Goal: Learn about a topic

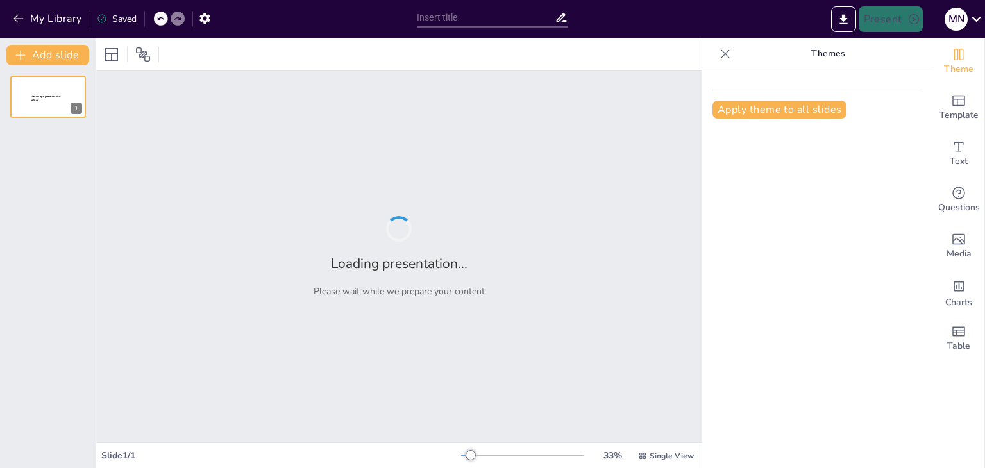
type input "Taller: Introducción a GeoGebra en el Aula"
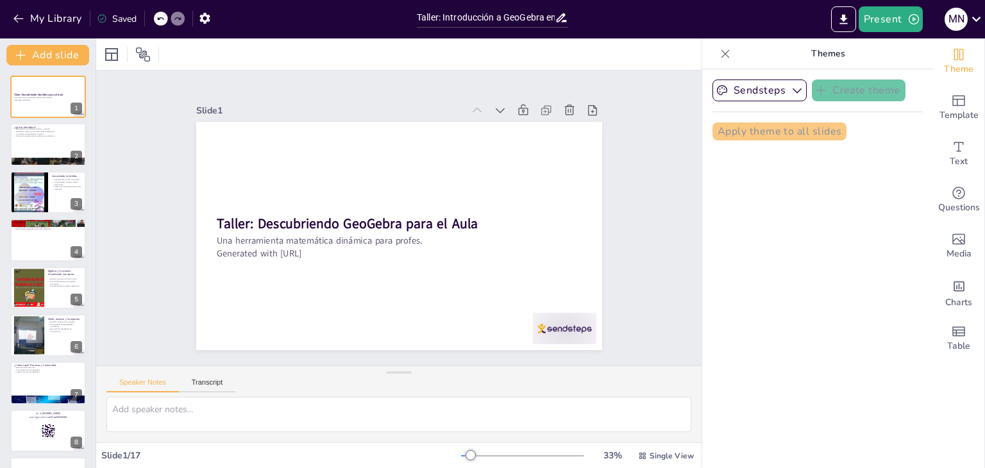
checkbox input "true"
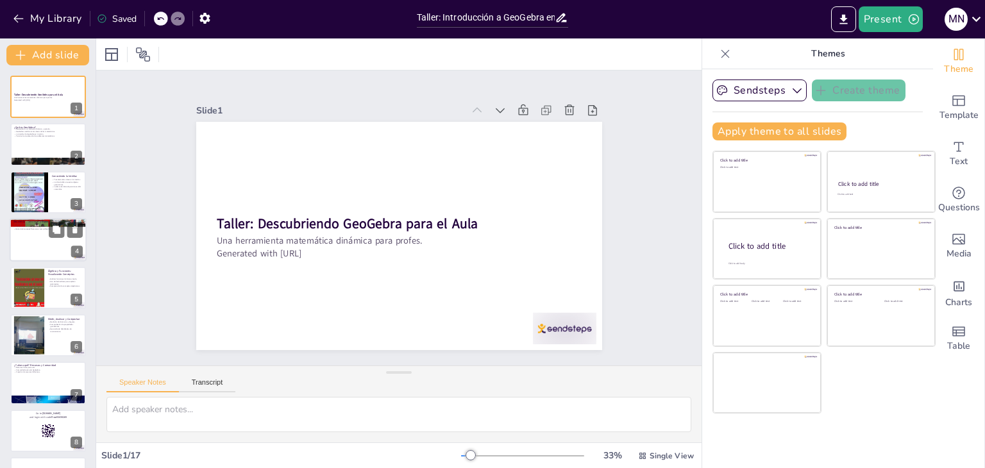
checkbox input "true"
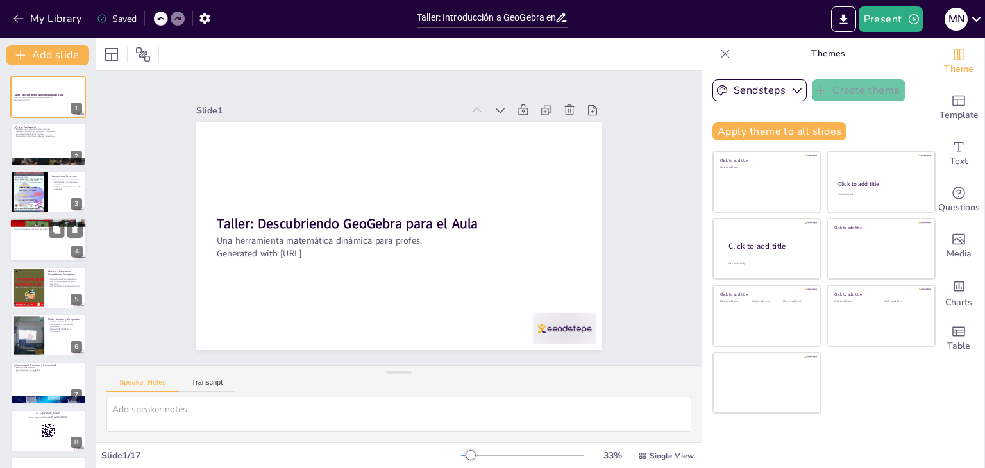
checkbox input "true"
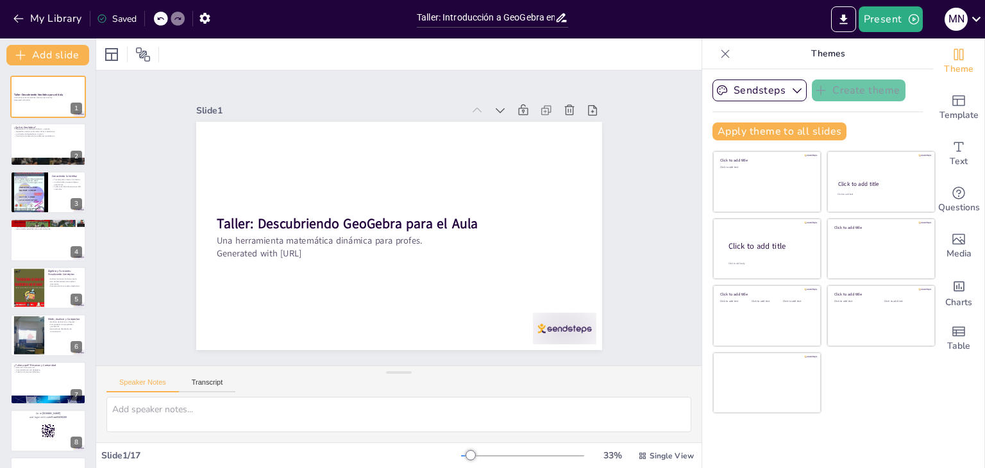
checkbox input "true"
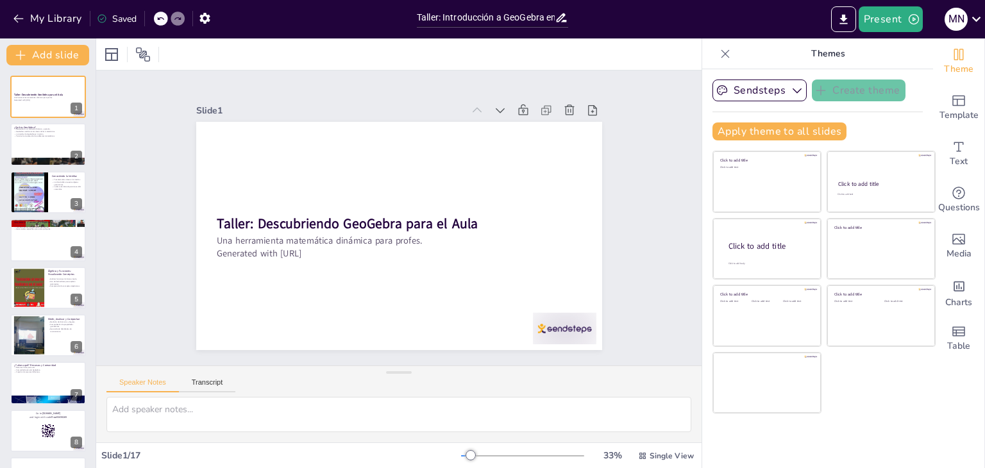
checkbox input "true"
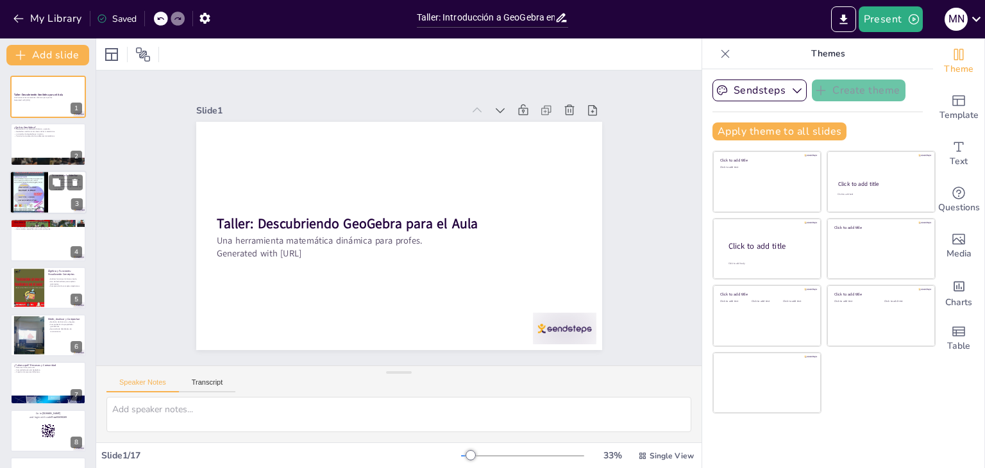
checkbox input "true"
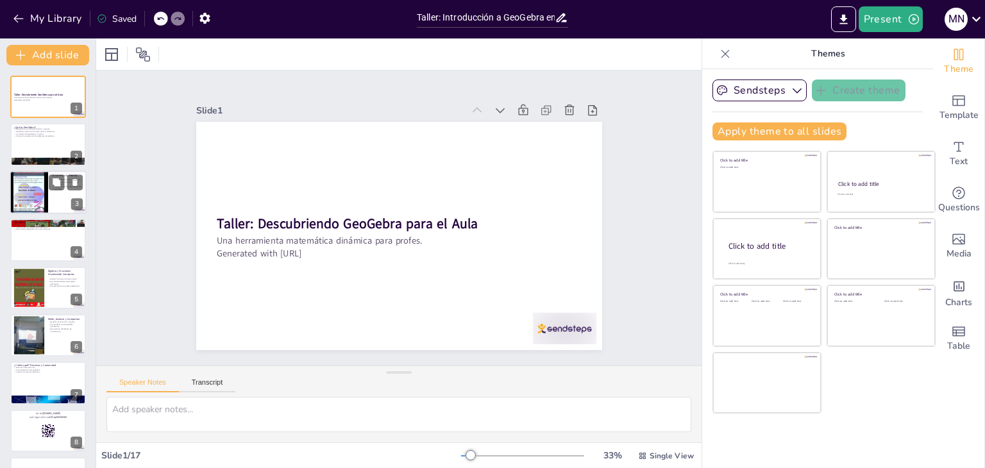
checkbox input "true"
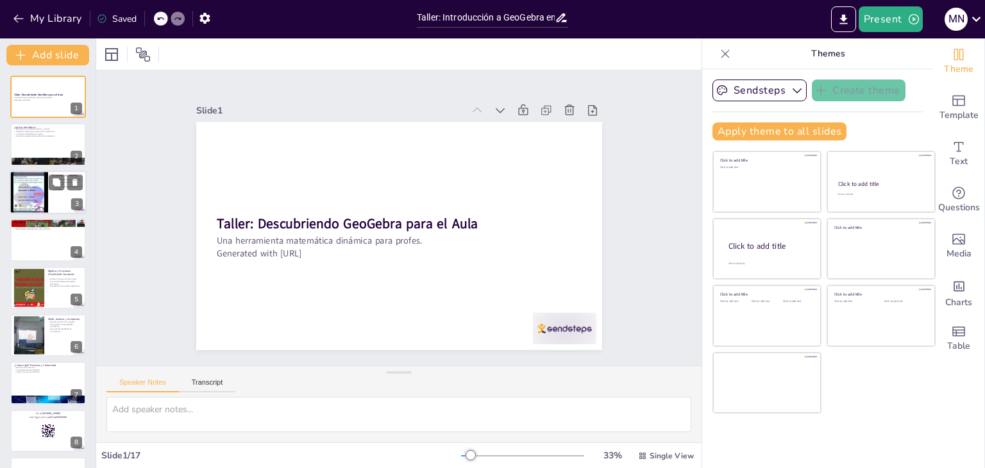
click at [31, 197] on div at bounding box center [28, 192] width 77 height 44
type textarea "La comprensión de los elementos de la interfaz es fundamental para utilizar Geo…"
checkbox input "true"
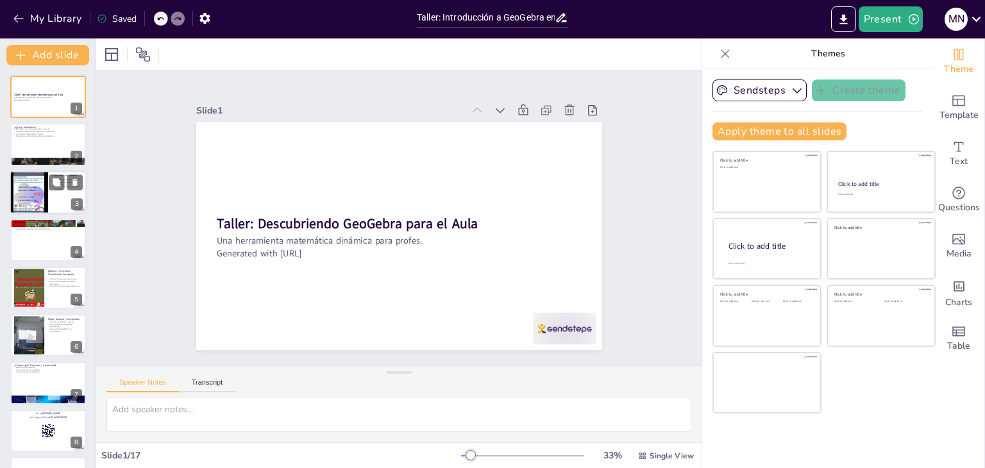
checkbox input "true"
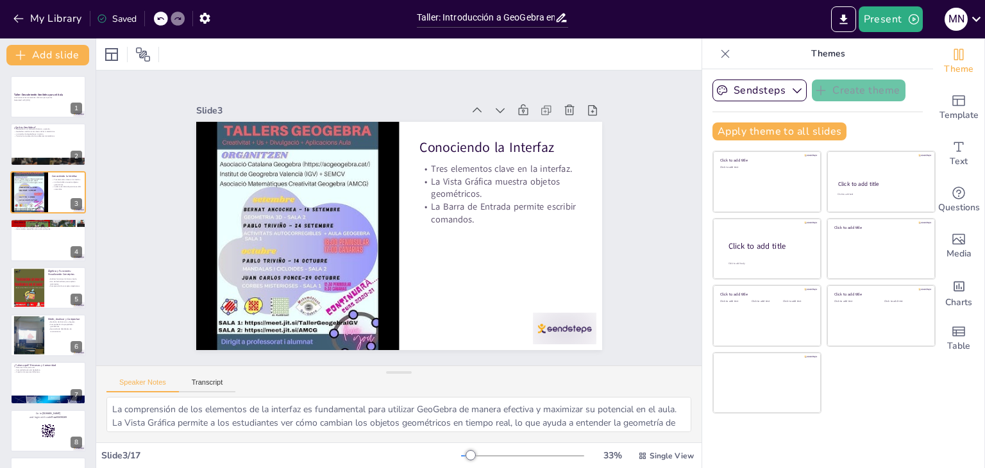
checkbox input "true"
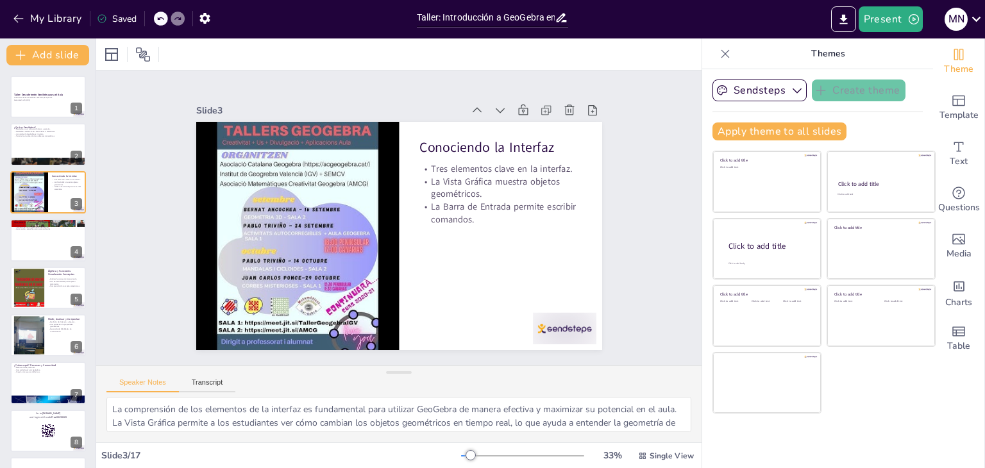
checkbox input "true"
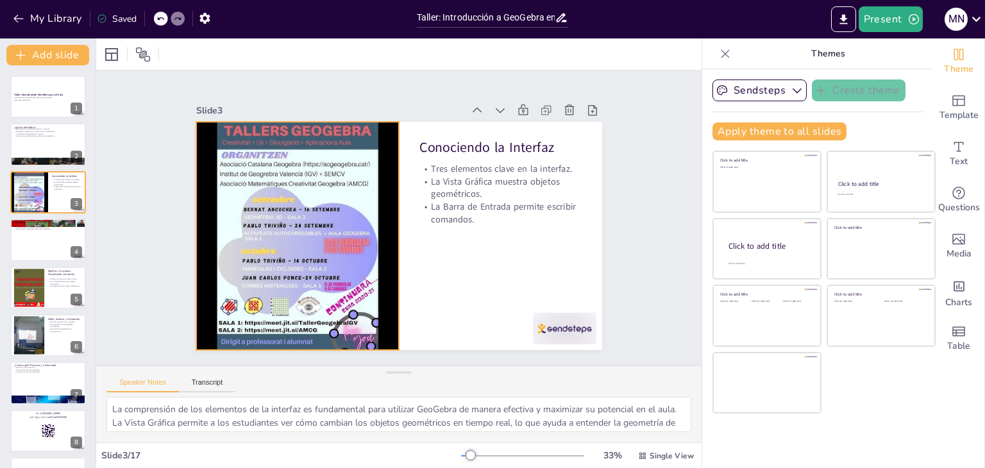
checkbox input "true"
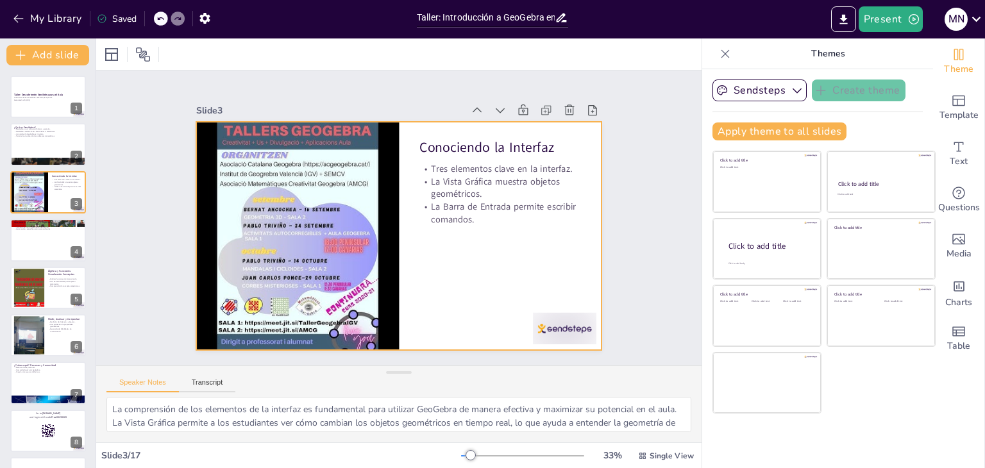
checkbox input "true"
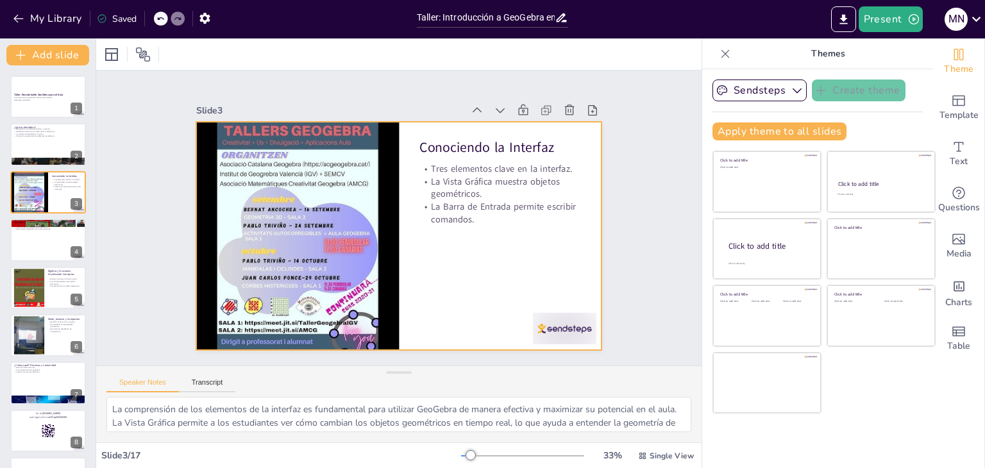
checkbox input "true"
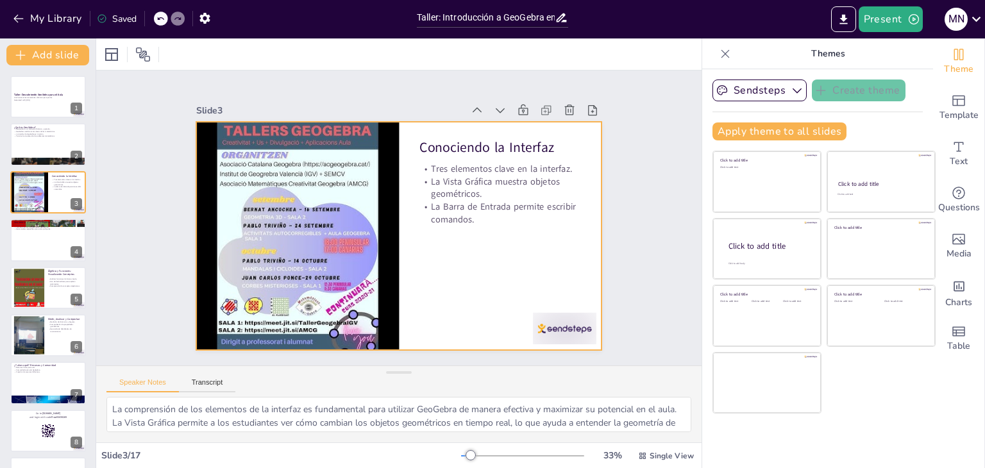
checkbox input "true"
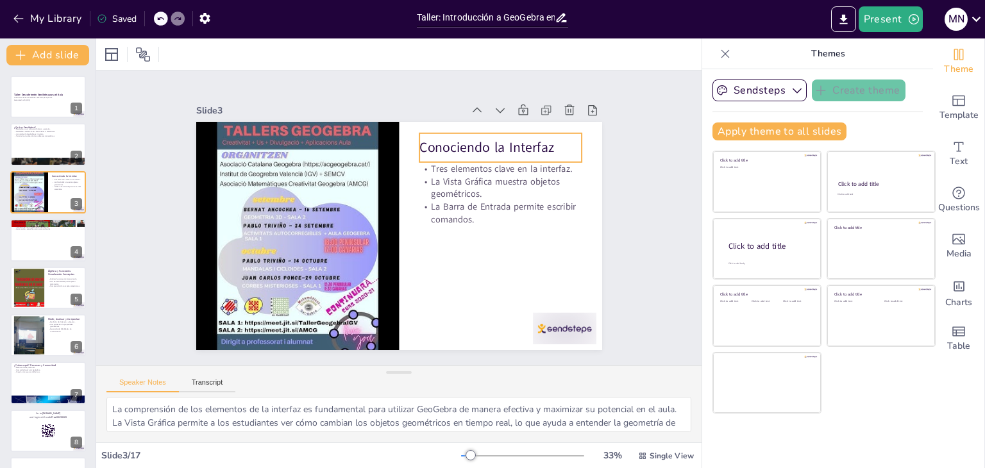
checkbox input "true"
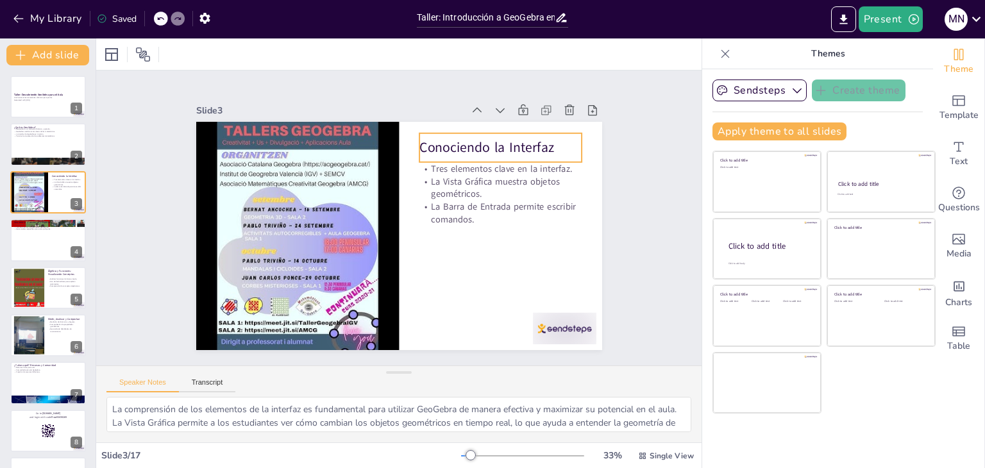
checkbox input "true"
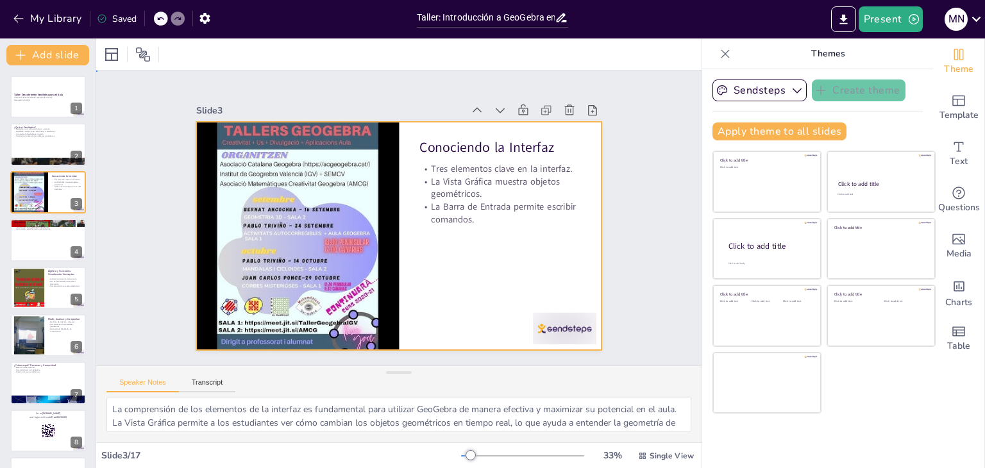
checkbox input "true"
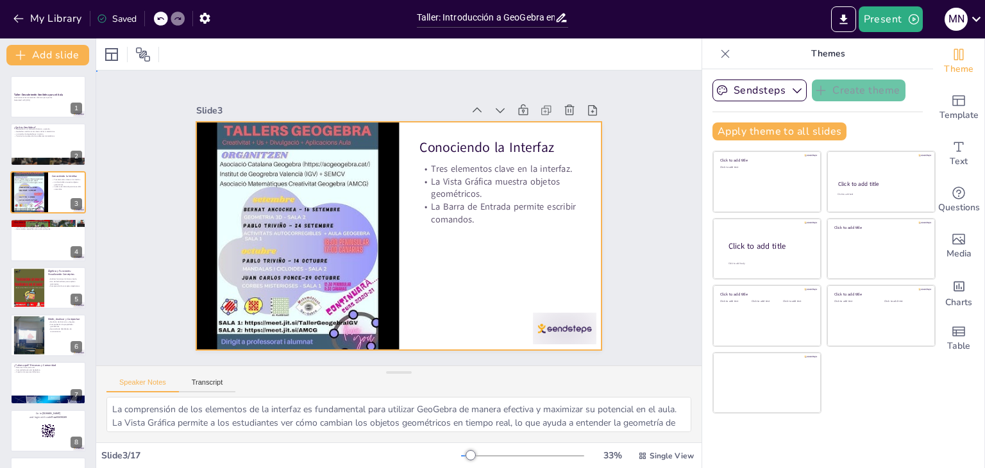
checkbox input "true"
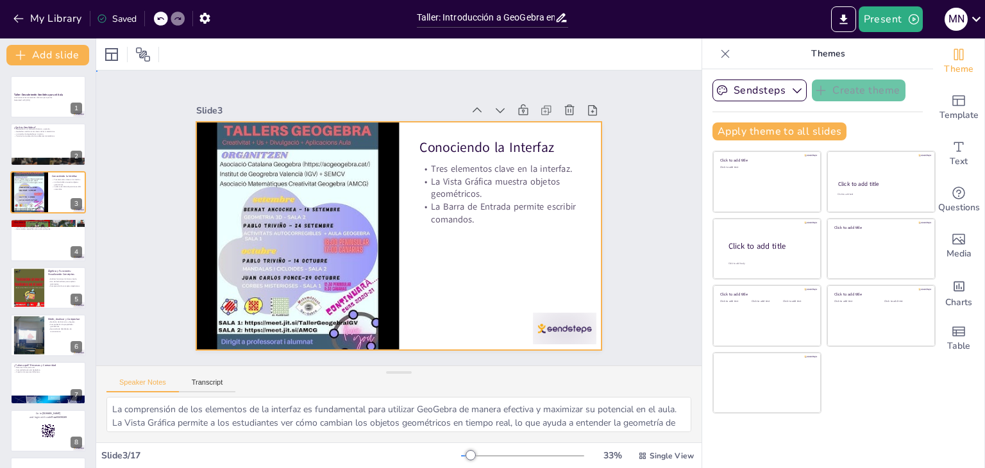
checkbox input "true"
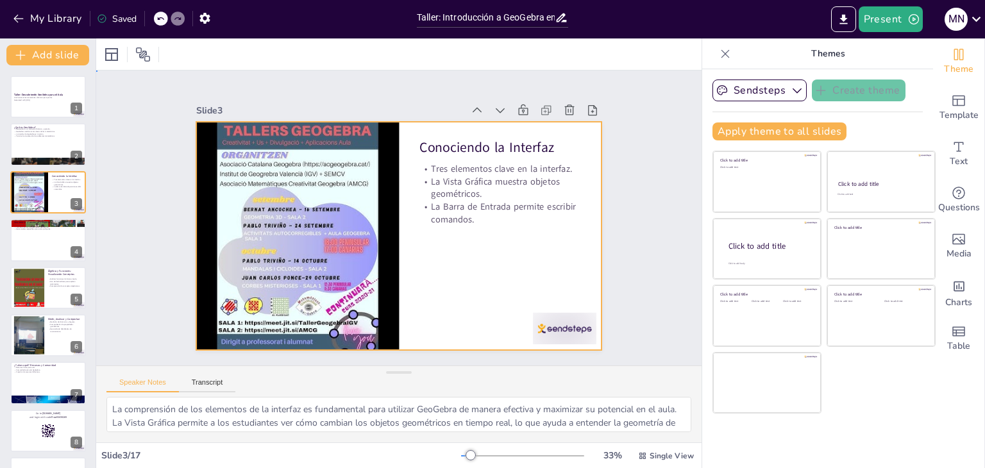
checkbox input "true"
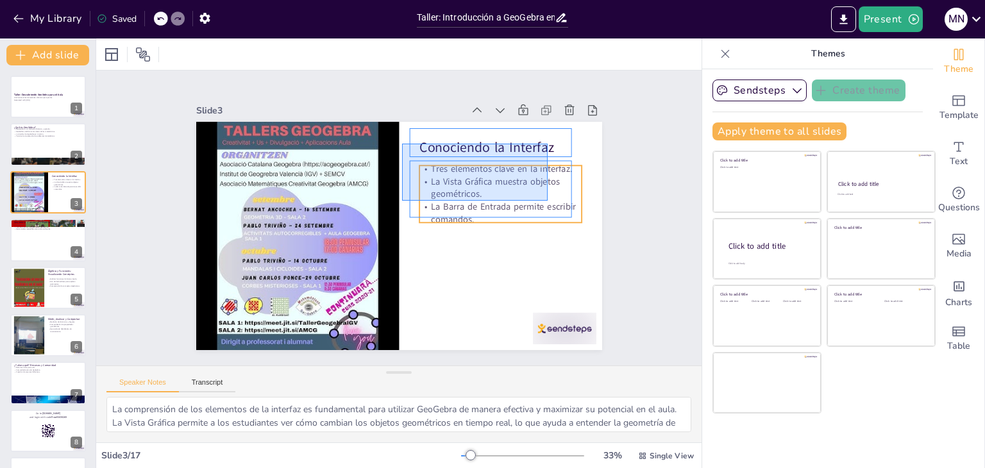
drag, startPoint x: 402, startPoint y: 144, endPoint x: 547, endPoint y: 201, distance: 156.3
click at [547, 166] on div "Conociendo la Interfaz Tres elementos clave en la interfaz. La Vista Gráfica mu…" at bounding box center [418, 124] width 397 height 84
checkbox input "true"
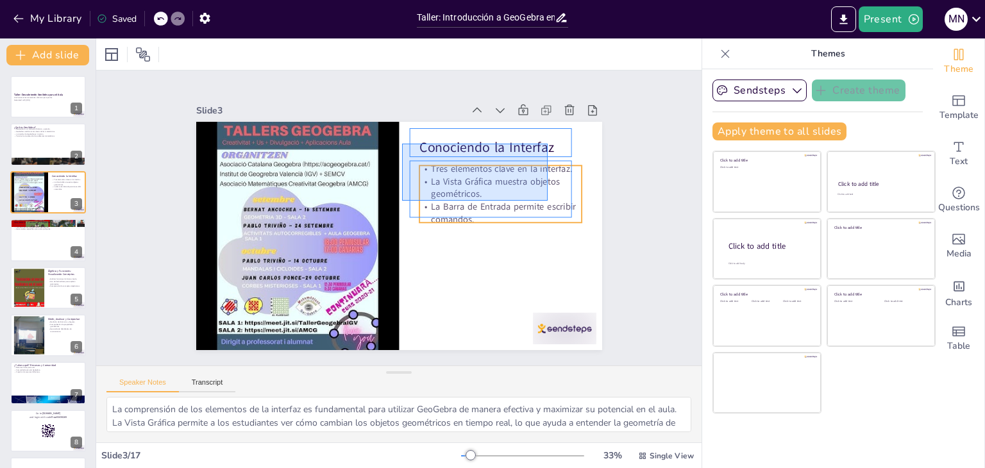
checkbox input "true"
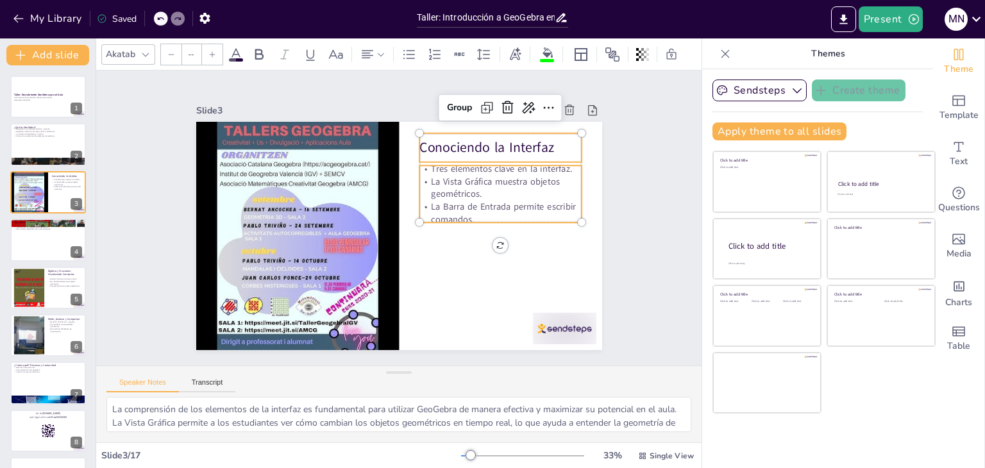
checkbox input "true"
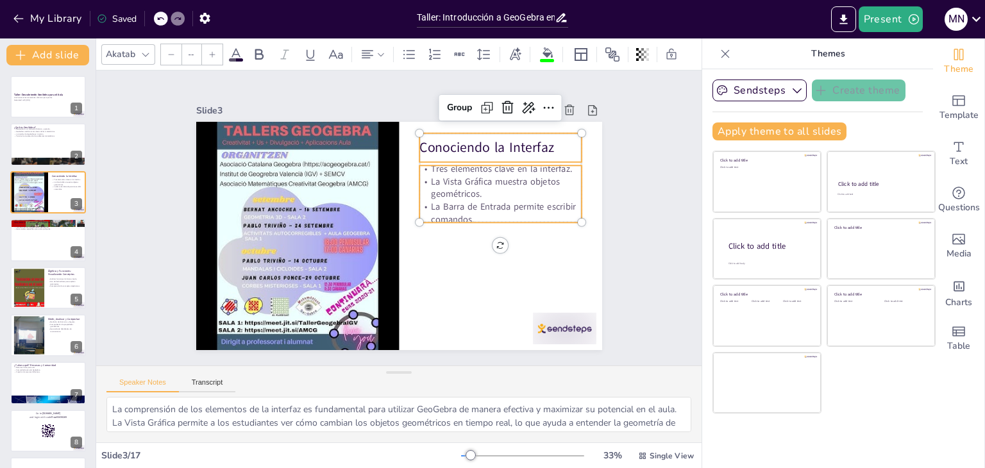
checkbox input "true"
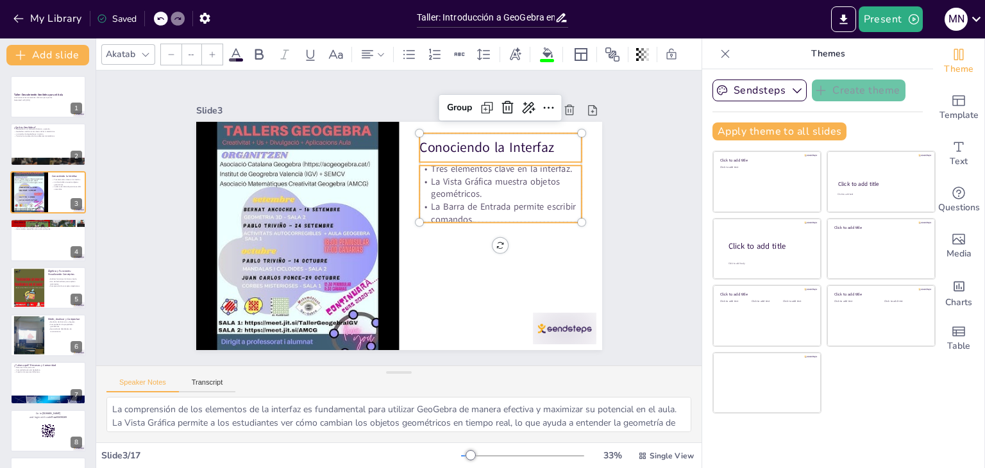
checkbox input "true"
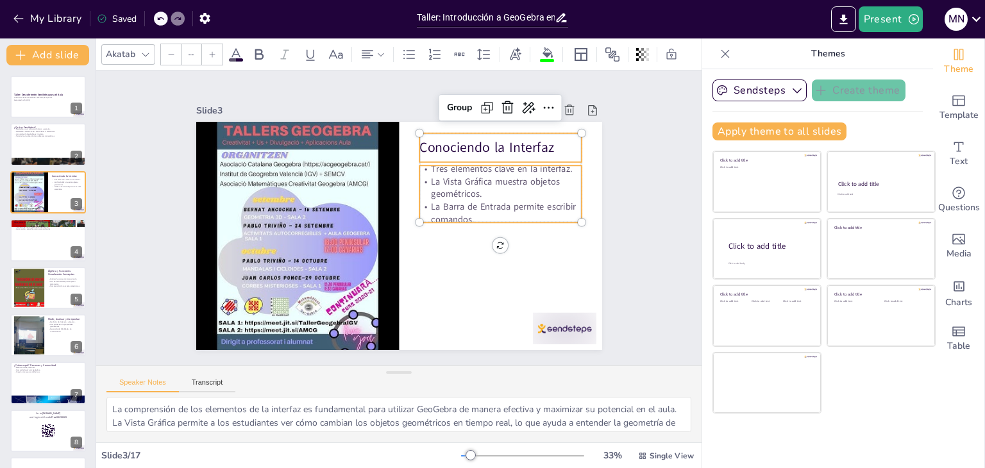
checkbox input "true"
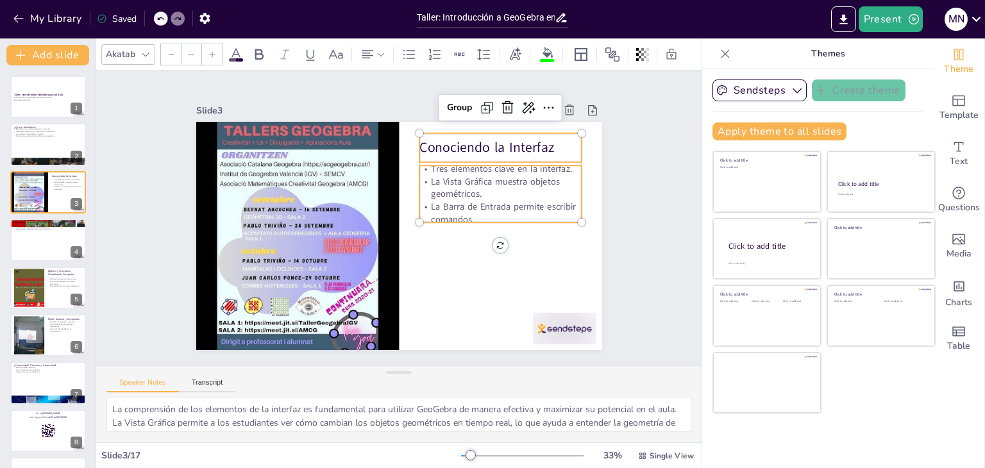
checkbox input "true"
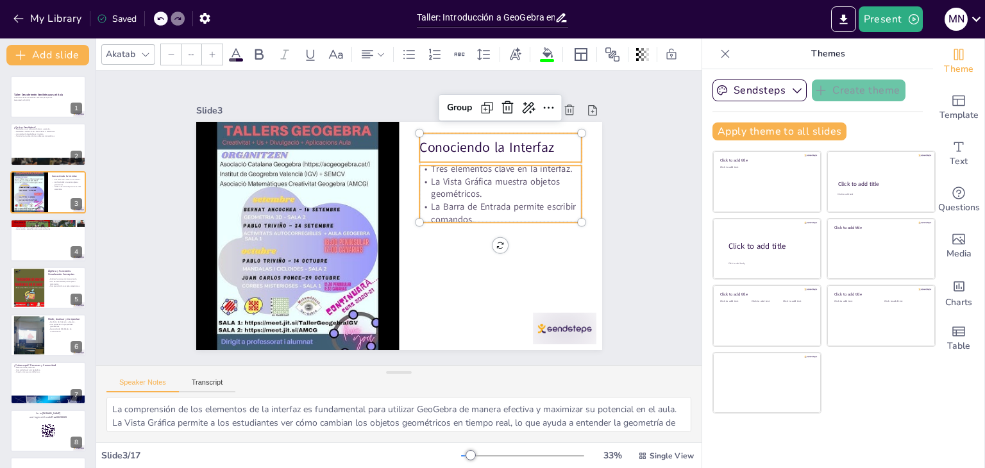
checkbox input "true"
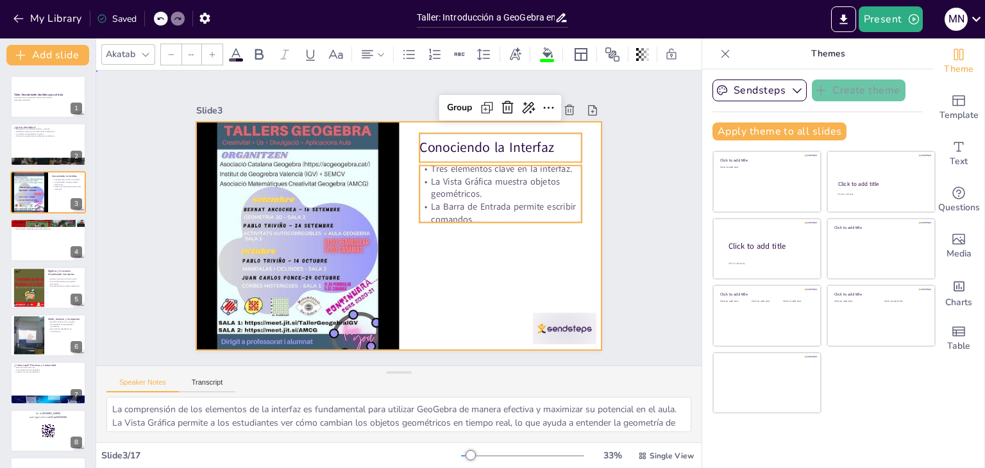
click at [531, 285] on div at bounding box center [395, 236] width 444 height 308
checkbox input "true"
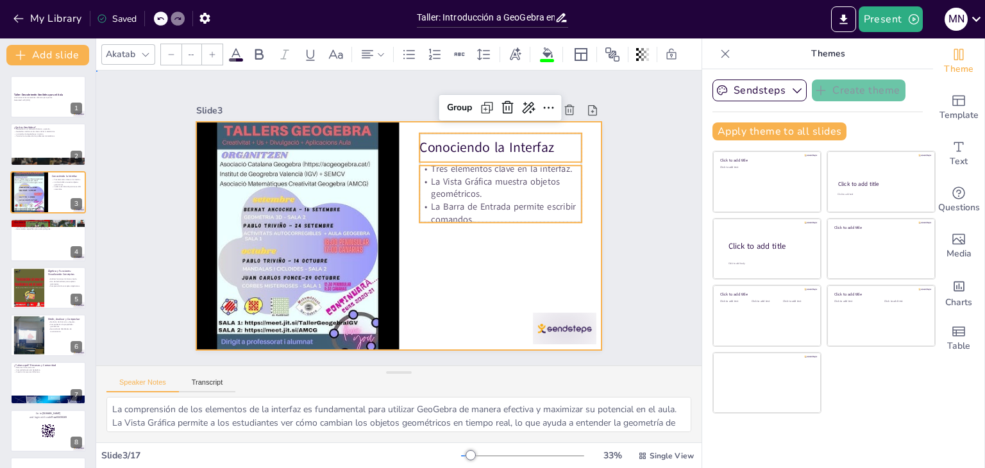
checkbox input "true"
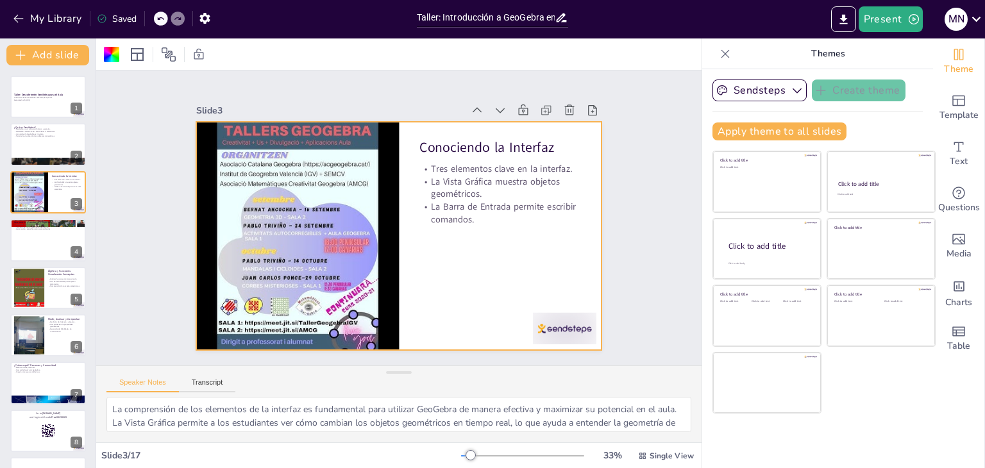
checkbox input "true"
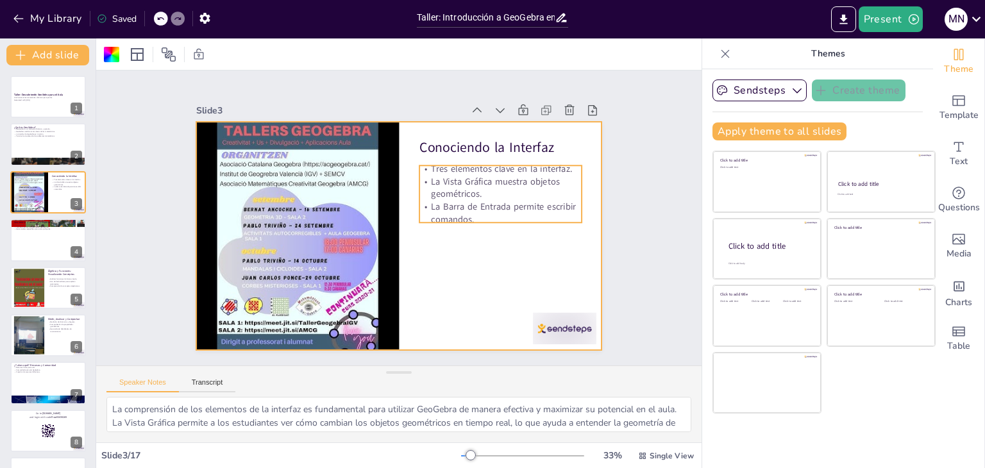
checkbox input "true"
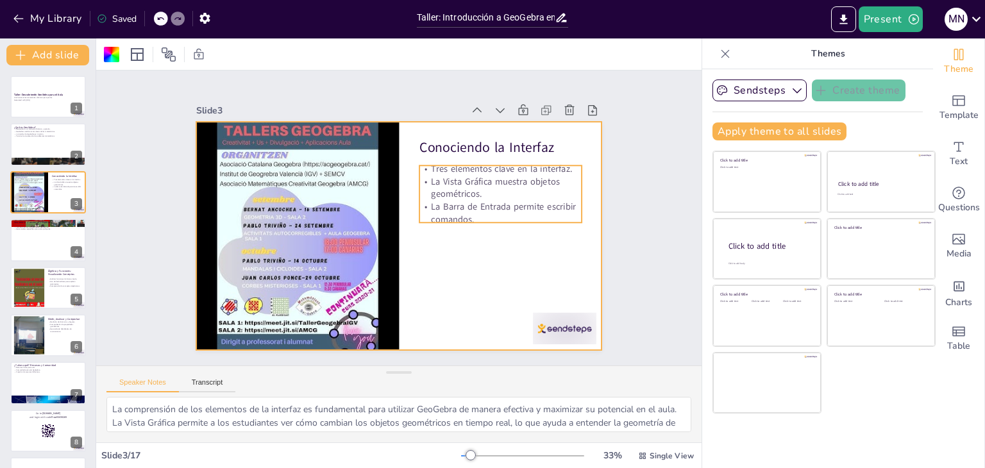
checkbox input "true"
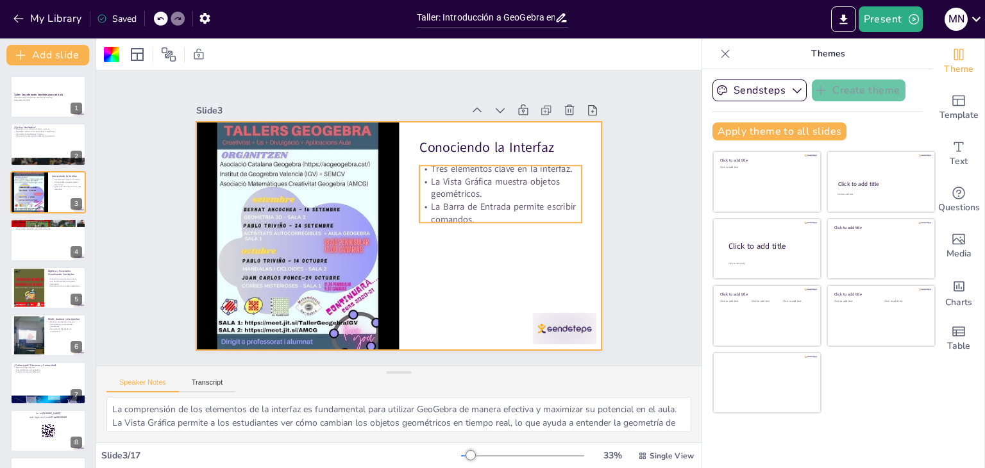
checkbox input "true"
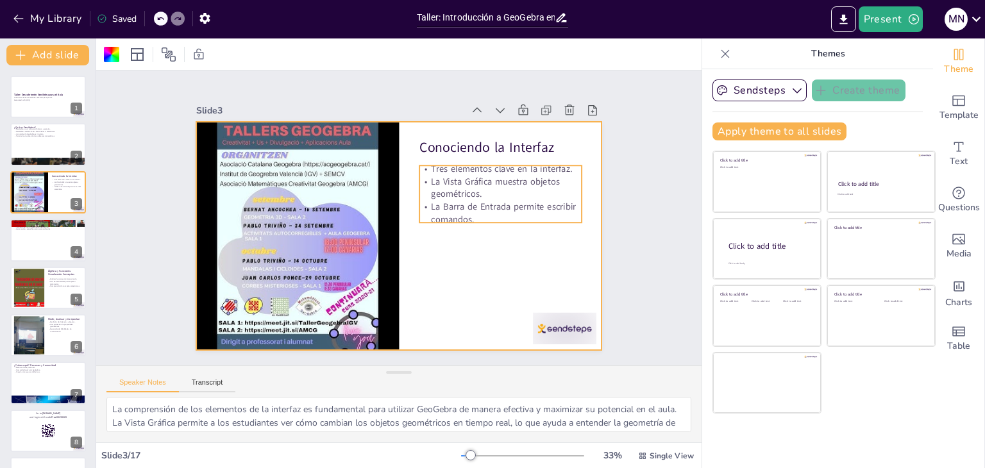
checkbox input "true"
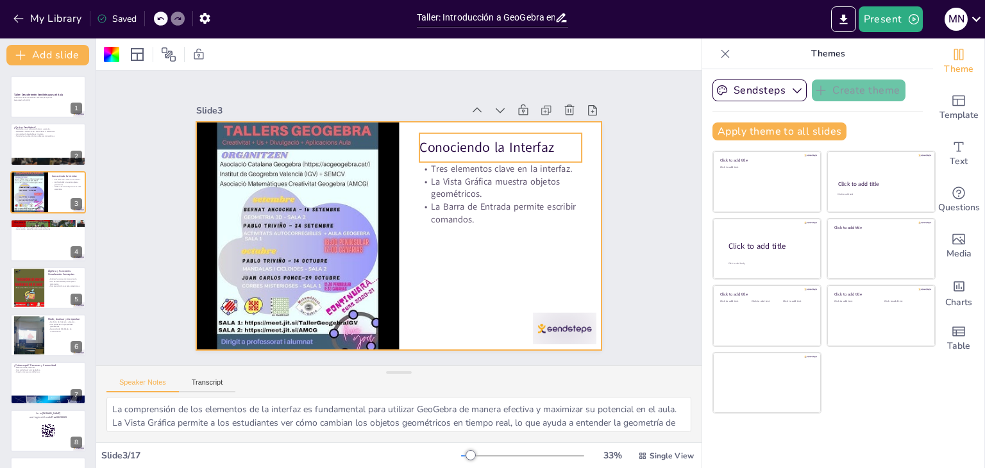
checkbox input "true"
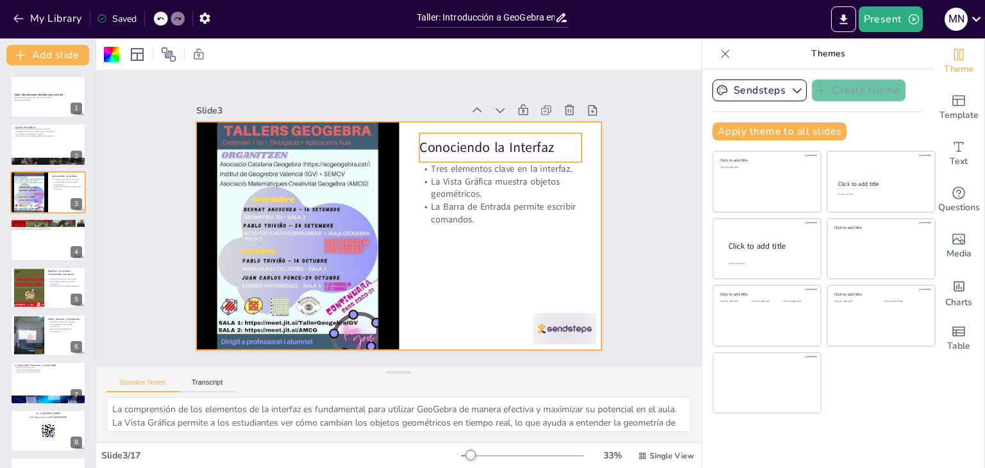
checkbox input "true"
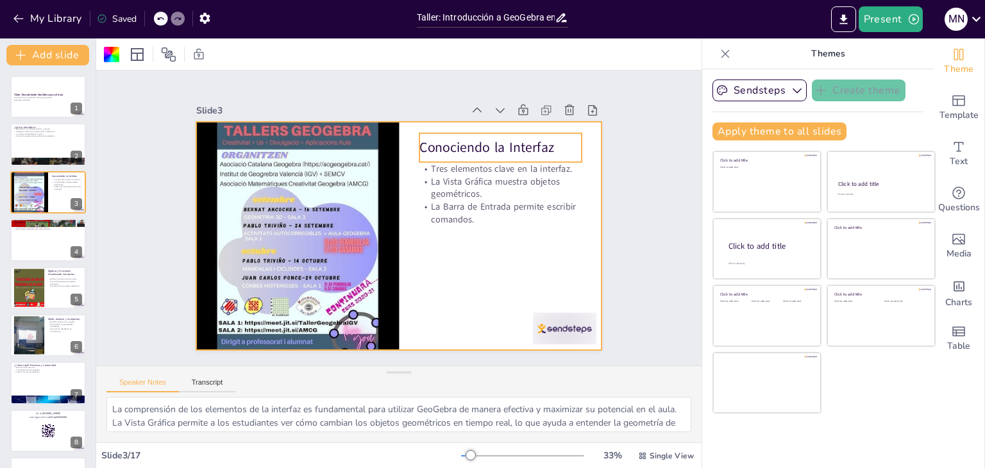
checkbox input "true"
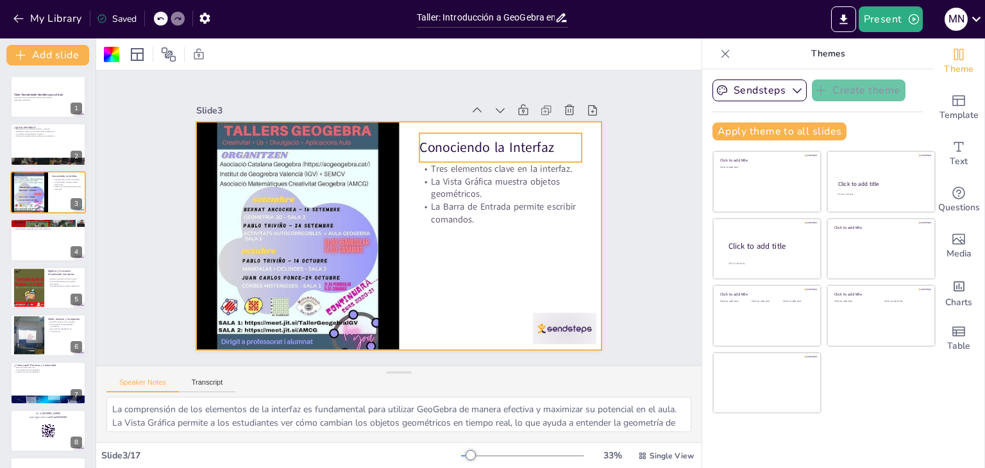
checkbox input "true"
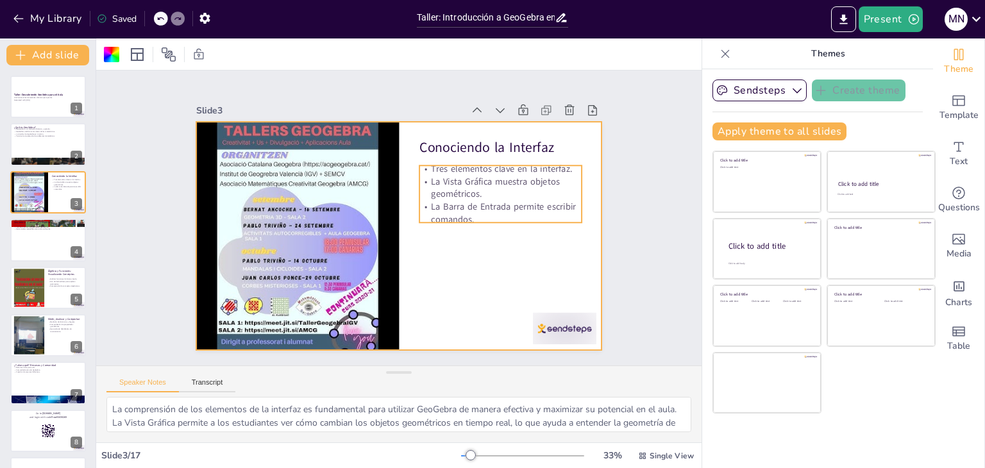
checkbox input "true"
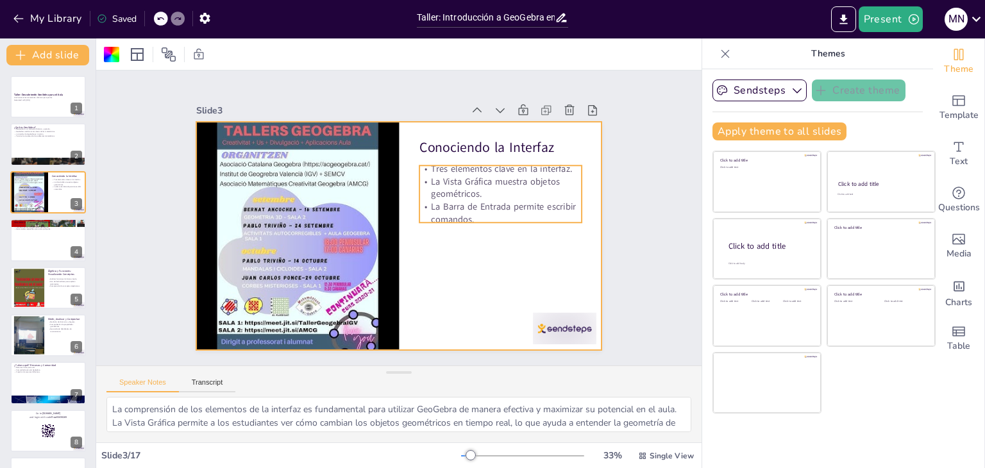
checkbox input "true"
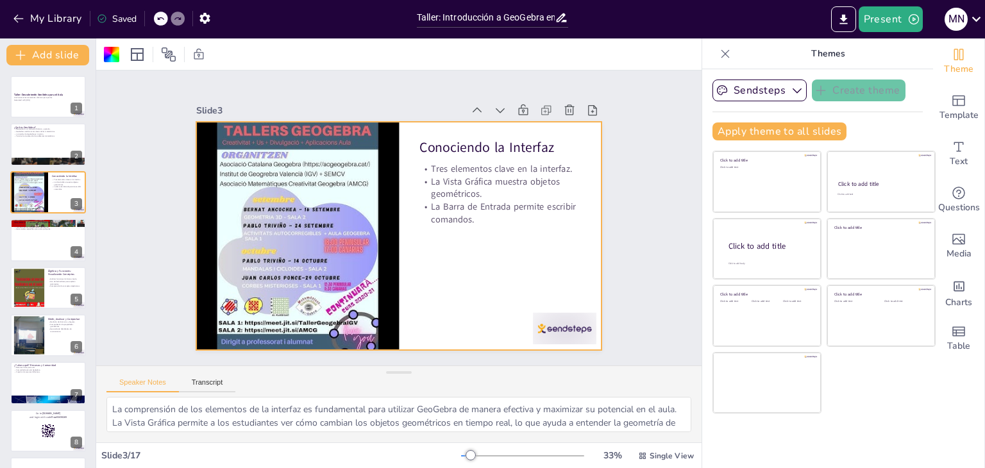
checkbox input "true"
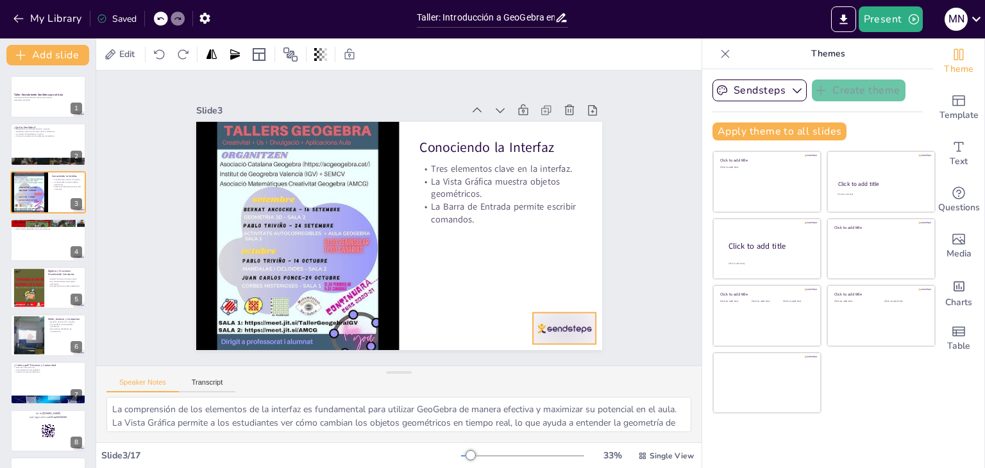
click at [572, 338] on div at bounding box center [537, 360] width 69 height 44
click at [611, 256] on div "Slide 1 Taller: Descubriendo GeoGebra para el Aula Una herramienta matemática d…" at bounding box center [398, 218] width 503 height 313
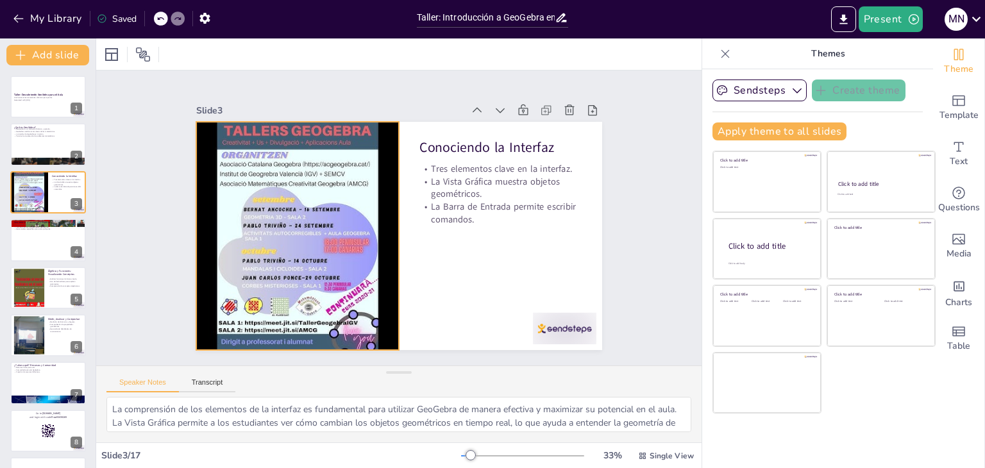
click at [354, 273] on div at bounding box center [297, 204] width 456 height 342
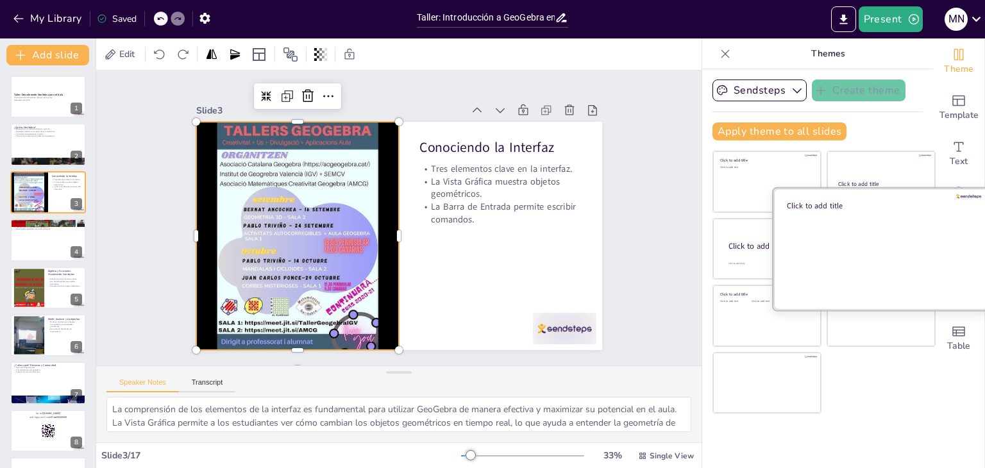
click at [895, 265] on div at bounding box center [880, 248] width 215 height 121
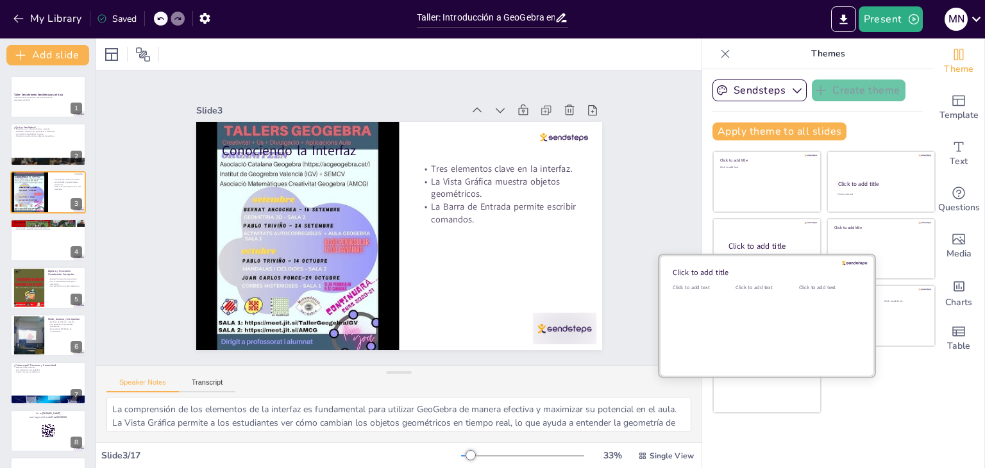
click at [767, 321] on div "Click to add text" at bounding box center [764, 323] width 58 height 79
